Goal: Find specific page/section: Find specific page/section

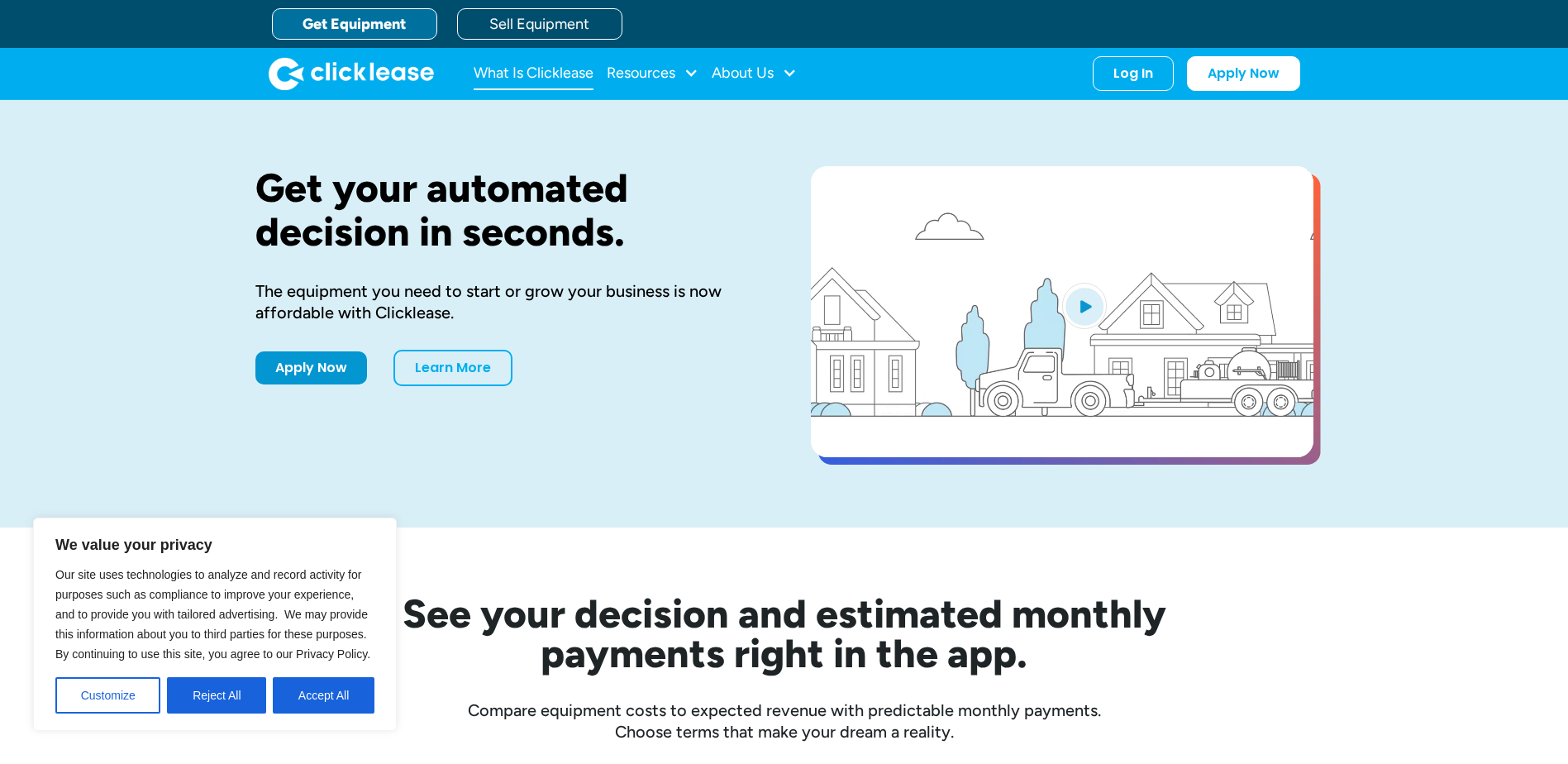
click at [556, 76] on link "What Is Clicklease" at bounding box center [533, 73] width 120 height 33
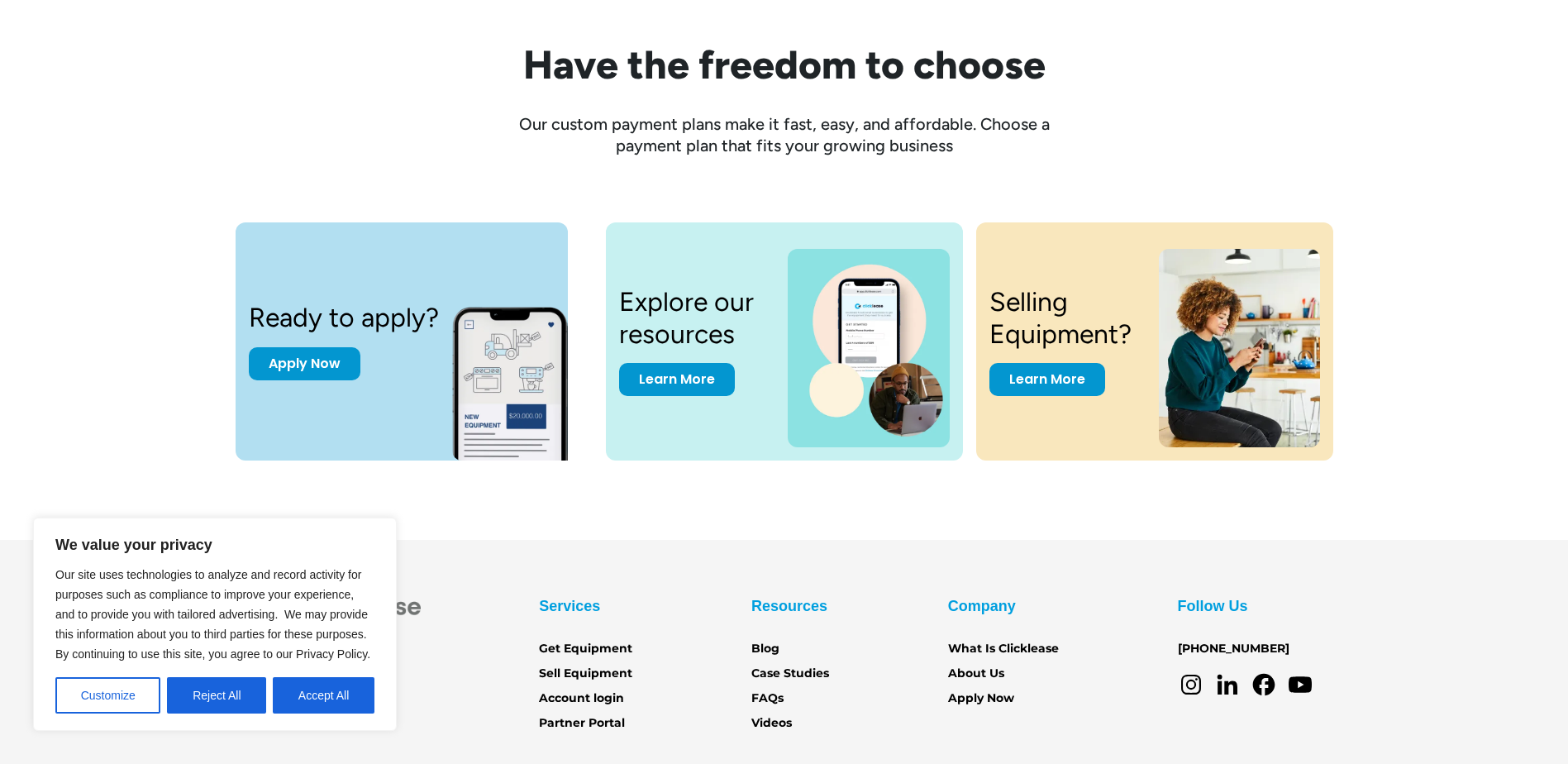
scroll to position [2223, 0]
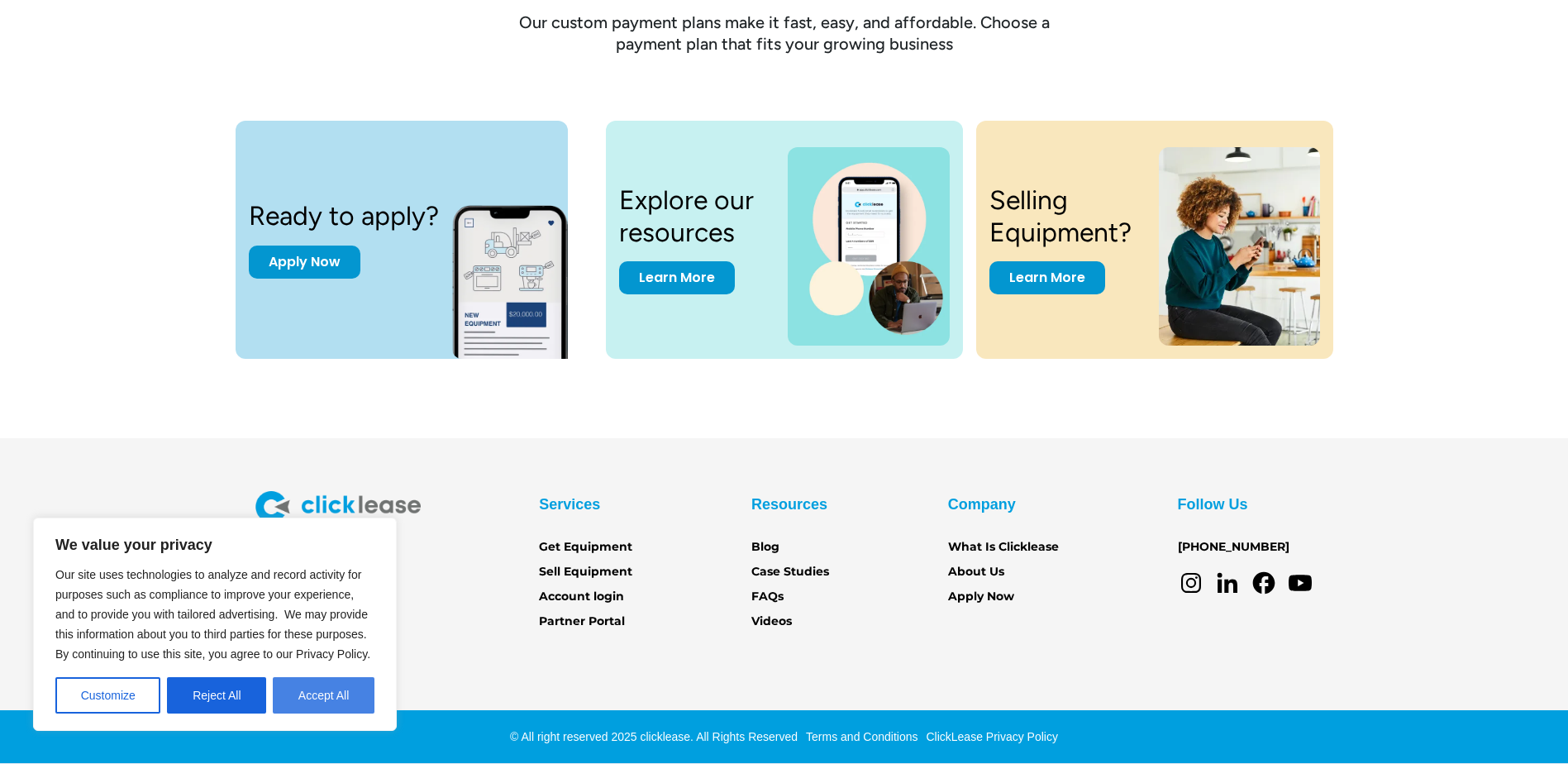
click at [331, 706] on button "Accept All" at bounding box center [323, 695] width 101 height 37
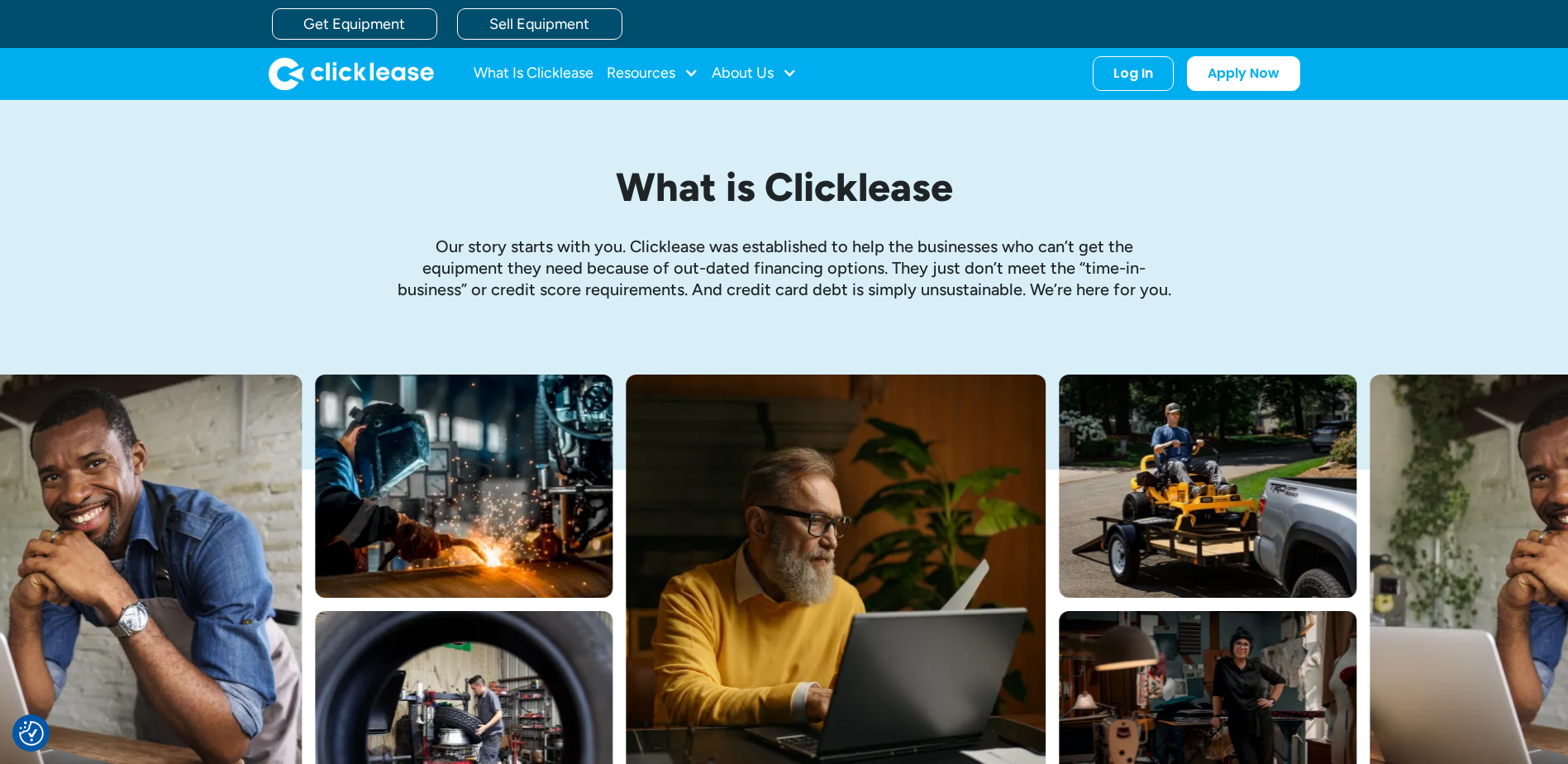
scroll to position [0, 0]
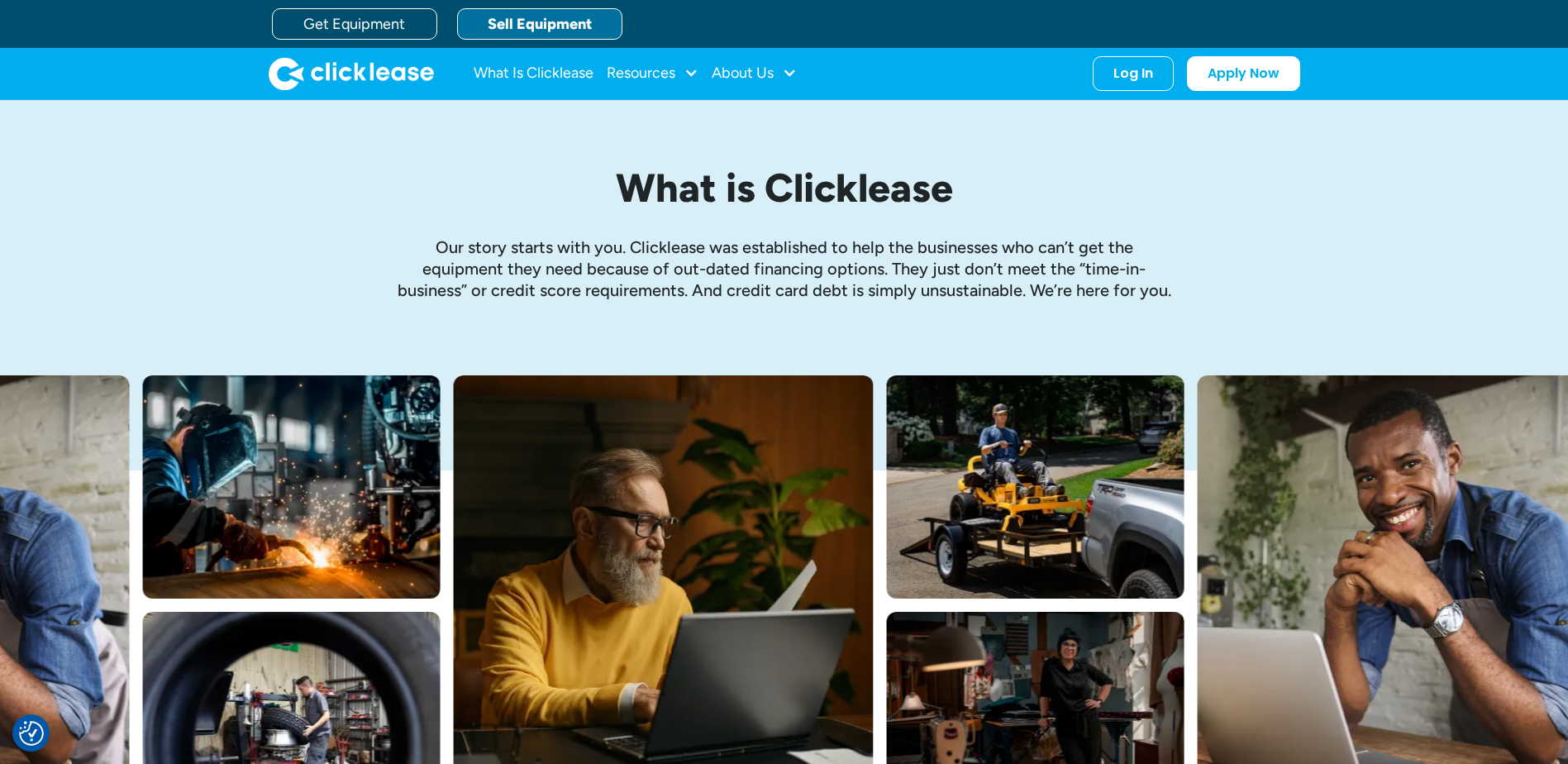
click at [544, 21] on link "Sell Equipment" at bounding box center [539, 24] width 165 height 31
